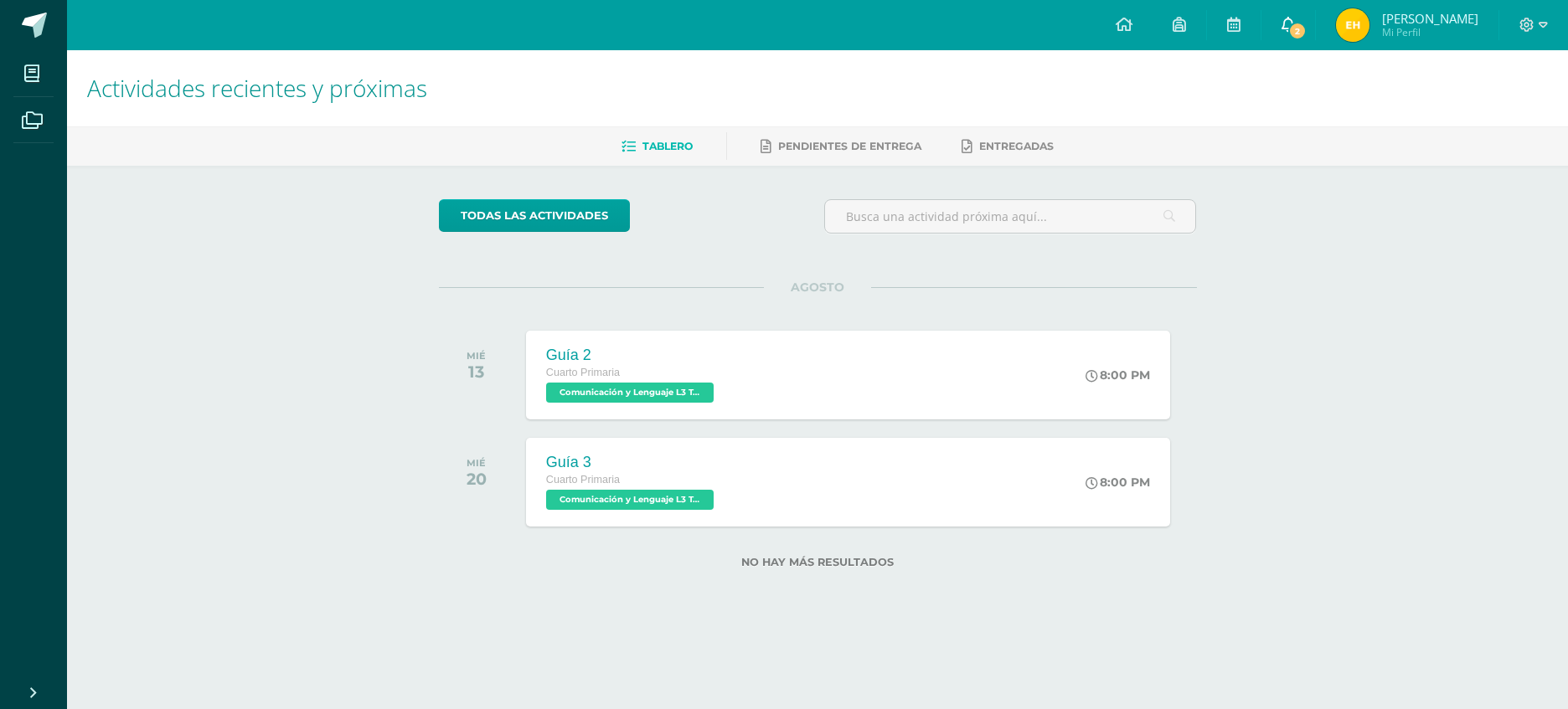
click at [1295, 22] on icon at bounding box center [1288, 24] width 14 height 15
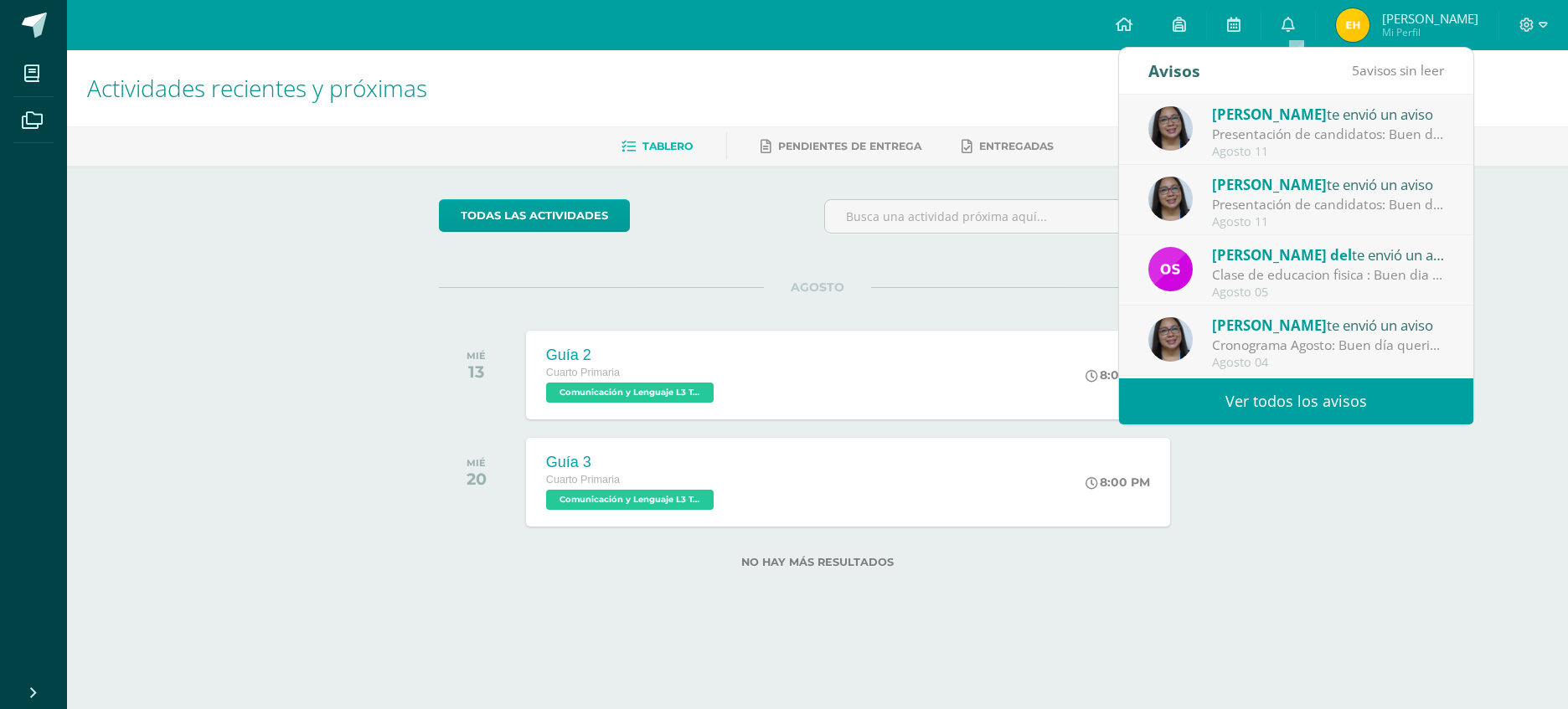
click at [1262, 145] on div "Agosto 11" at bounding box center [1327, 152] width 232 height 15
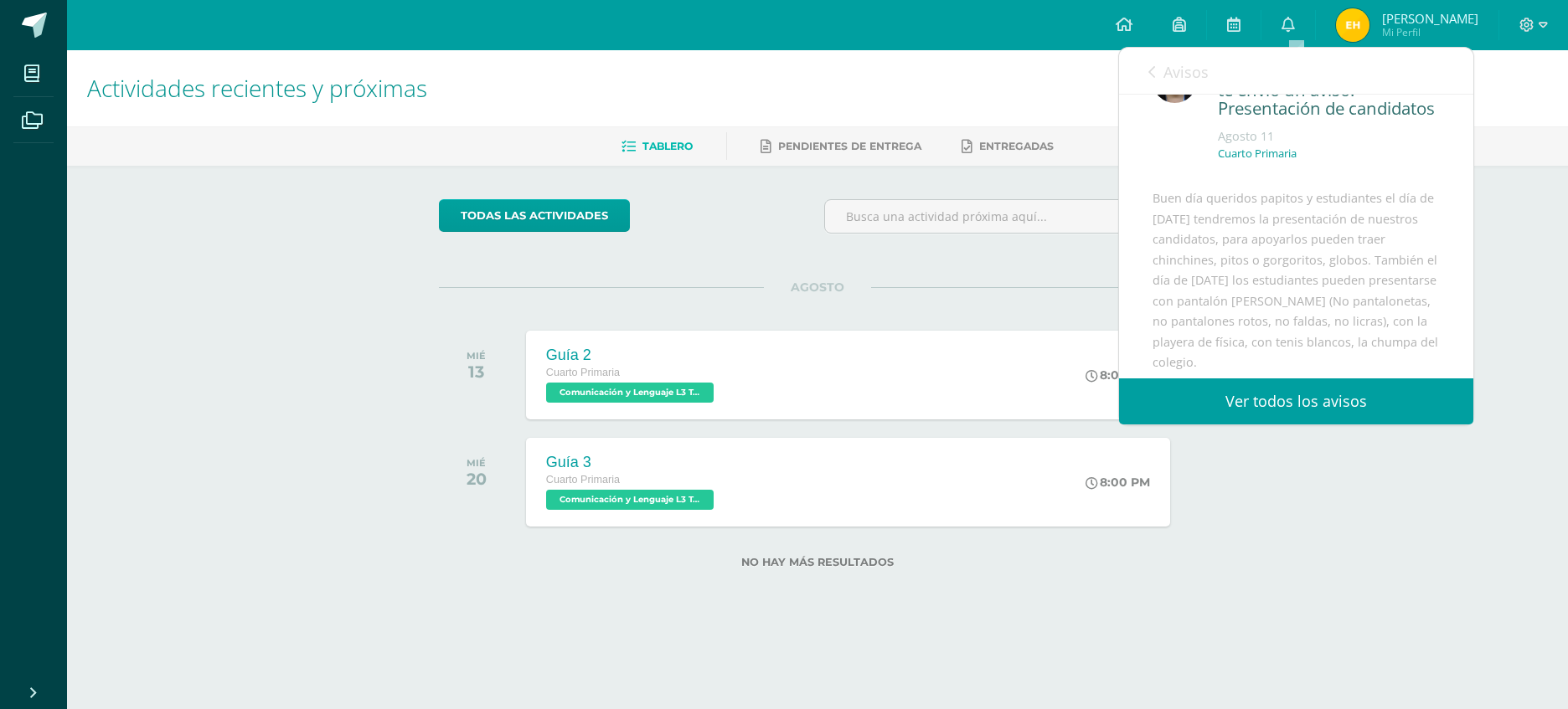
scroll to position [84, 0]
click at [1522, 294] on div "Actividades recientes y próximas Tablero Pendientes de entrega Entregadas todas…" at bounding box center [817, 335] width 1501 height 571
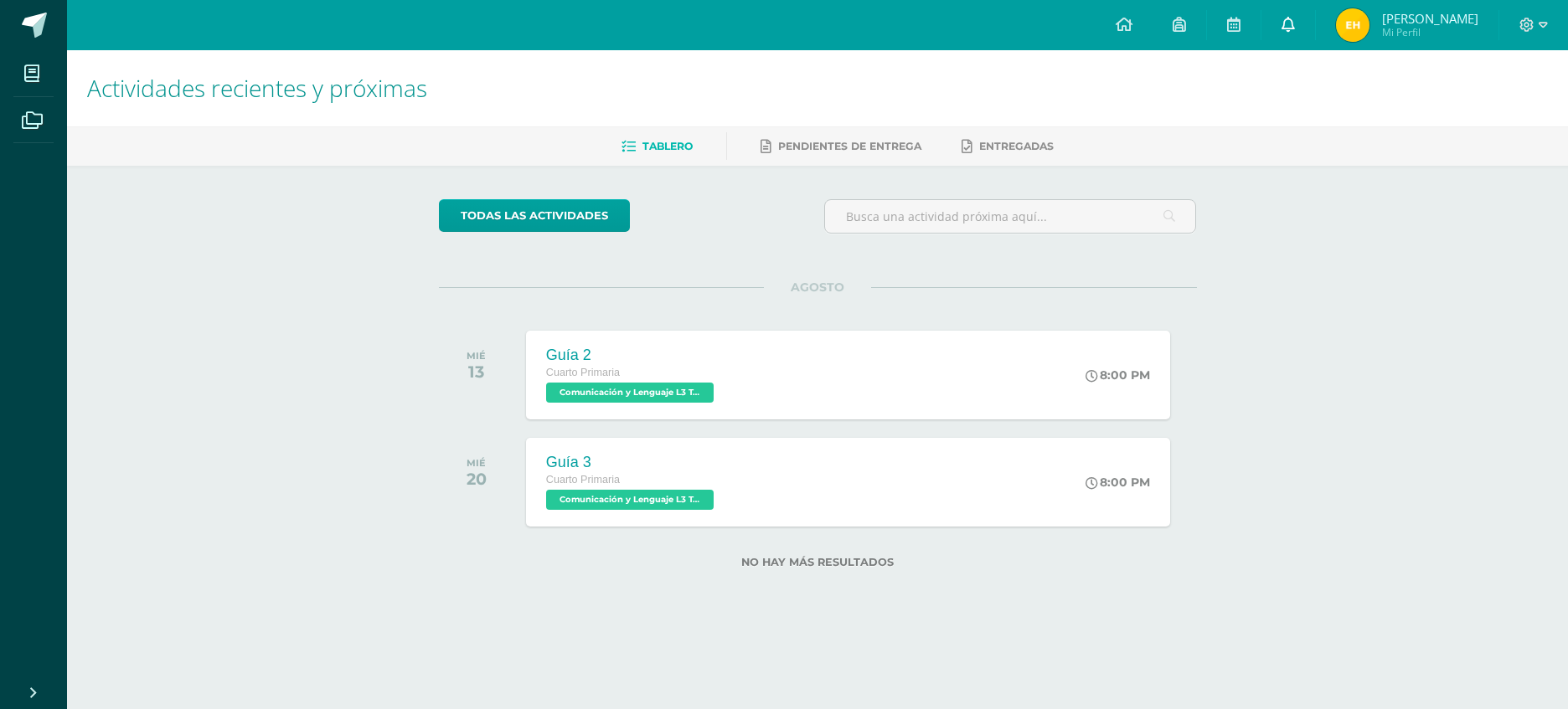
click at [1287, 33] on link "0" at bounding box center [1288, 25] width 54 height 50
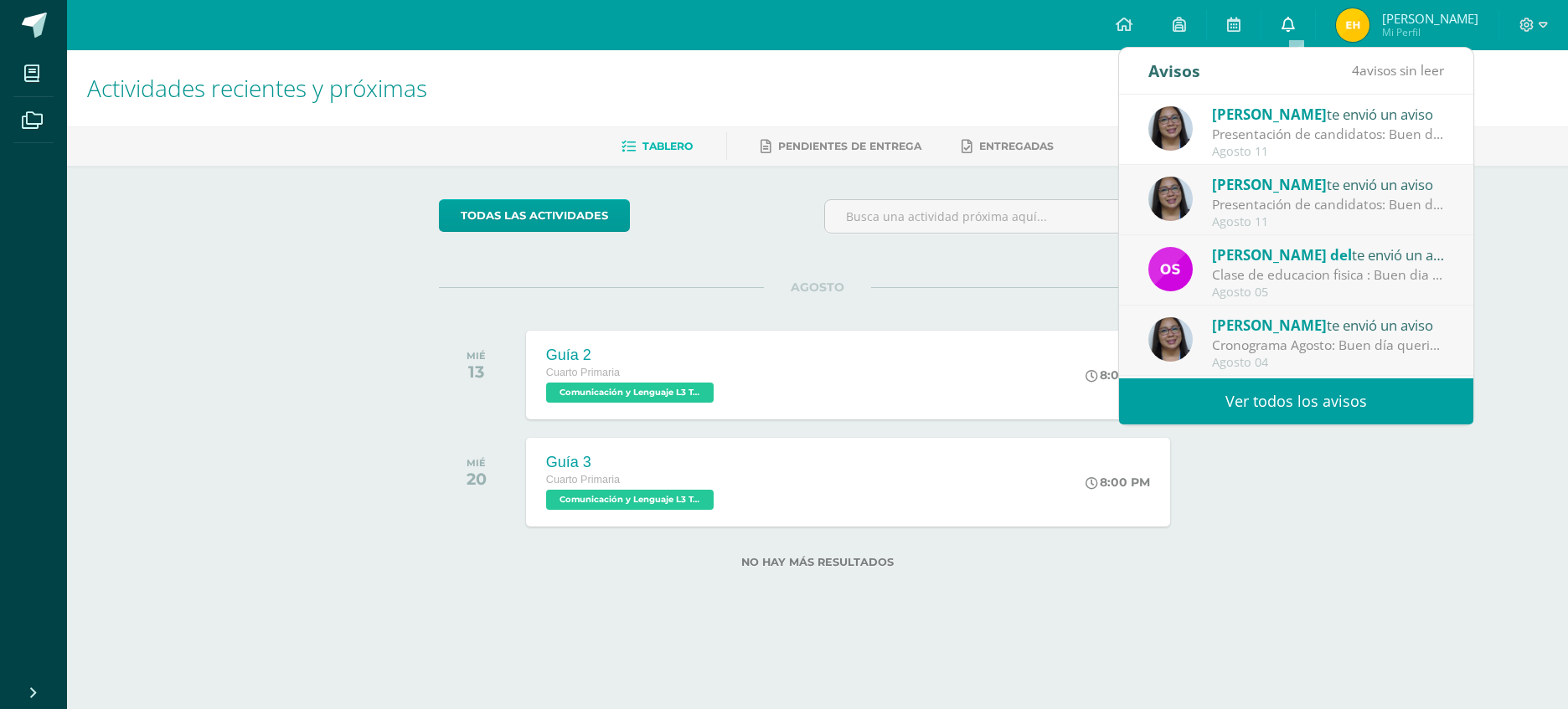
click at [1284, 26] on link "0" at bounding box center [1288, 25] width 54 height 50
click at [1295, 20] on icon at bounding box center [1288, 24] width 14 height 15
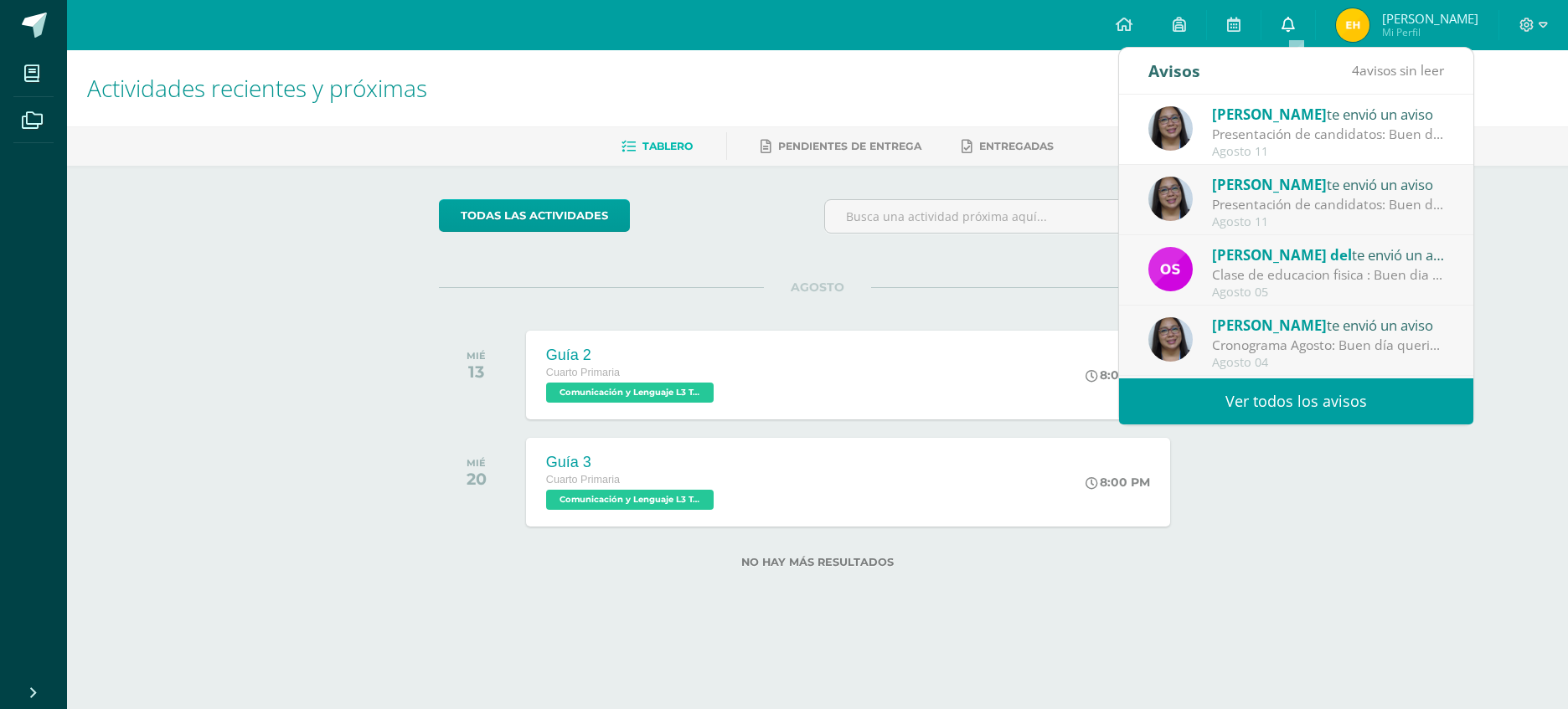
click at [1290, 23] on icon at bounding box center [1288, 24] width 14 height 15
click at [1289, 24] on icon at bounding box center [1288, 24] width 14 height 15
click at [1293, 24] on icon at bounding box center [1288, 24] width 14 height 15
click at [1295, 24] on icon at bounding box center [1288, 24] width 14 height 15
click at [245, 215] on div "Actividades recientes y próximas Tablero Pendientes de entrega Entregadas todas…" at bounding box center [817, 335] width 1501 height 571
